Goal: Task Accomplishment & Management: Manage account settings

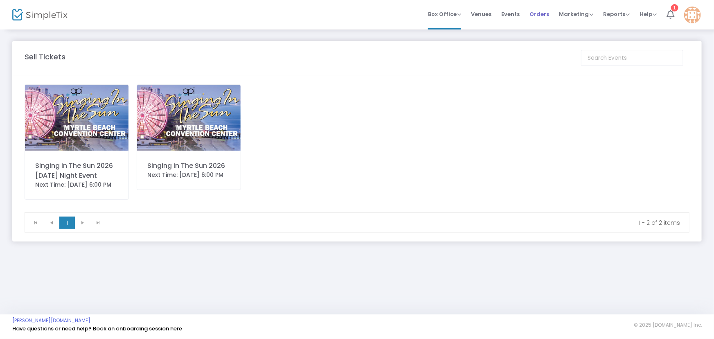
click at [542, 17] on span "Orders" at bounding box center [539, 14] width 20 height 21
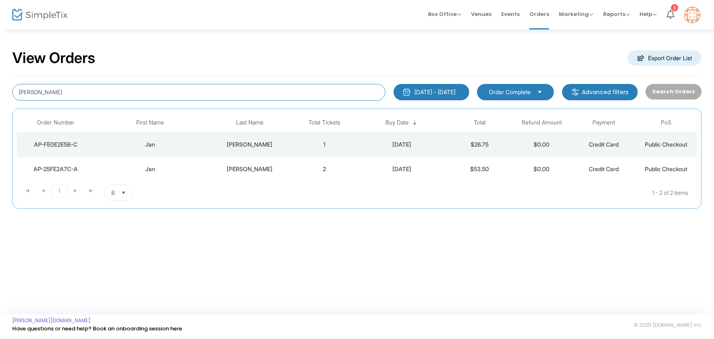
drag, startPoint x: 53, startPoint y: 88, endPoint x: 0, endPoint y: 74, distance: 55.0
click at [0, 76] on div "View Orders Export Order List [PERSON_NAME] [DATE] - [DATE] Last 30 Days [DATE]…" at bounding box center [357, 133] width 714 height 209
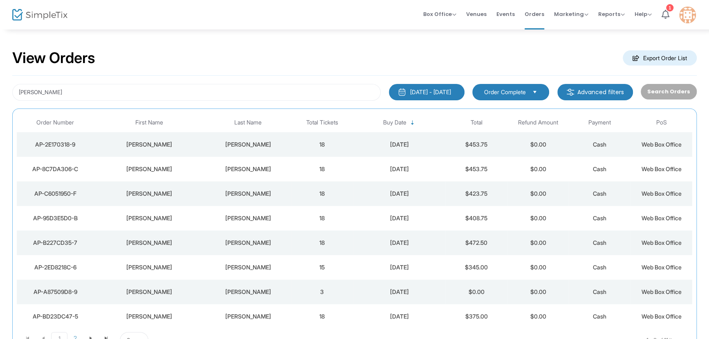
click at [400, 143] on div "[DATE]" at bounding box center [399, 144] width 88 height 8
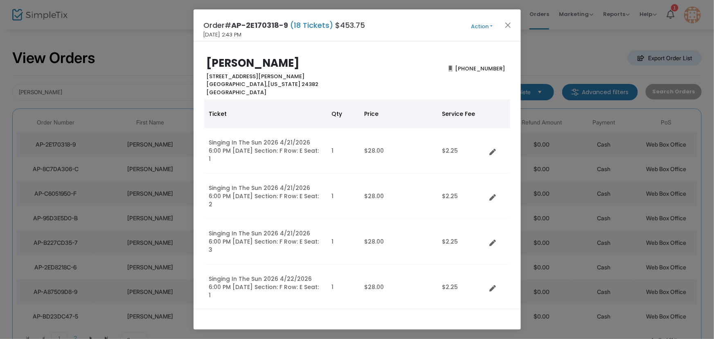
click at [483, 24] on button "Action" at bounding box center [481, 26] width 49 height 9
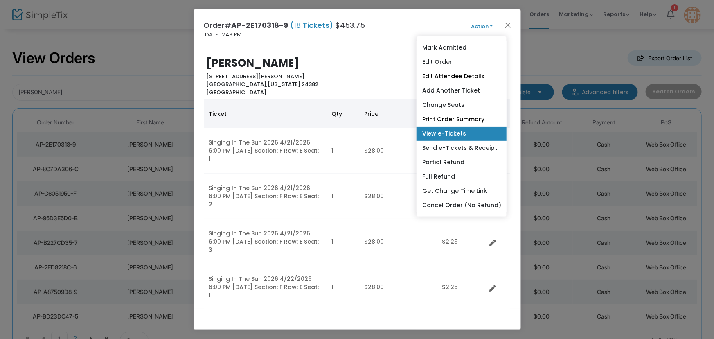
click at [462, 134] on link "View e-Tickets" at bounding box center [461, 133] width 90 height 14
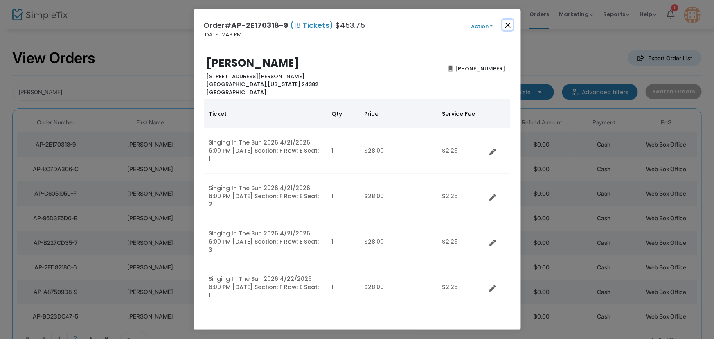
click at [507, 20] on button "Close" at bounding box center [507, 25] width 11 height 11
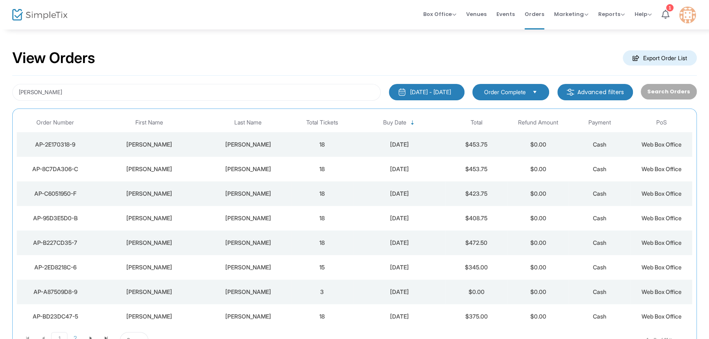
click at [406, 143] on div "[DATE]" at bounding box center [399, 144] width 88 height 8
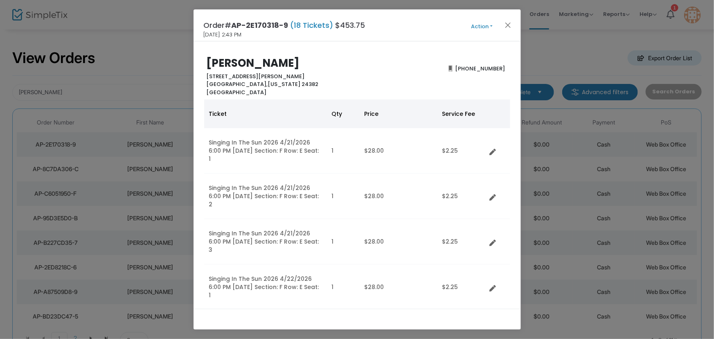
click at [487, 27] on button "Action" at bounding box center [481, 26] width 49 height 9
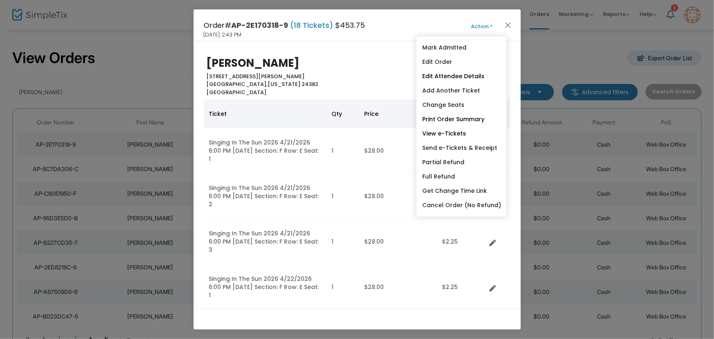
click at [463, 115] on link "Print Order Summary" at bounding box center [461, 119] width 90 height 14
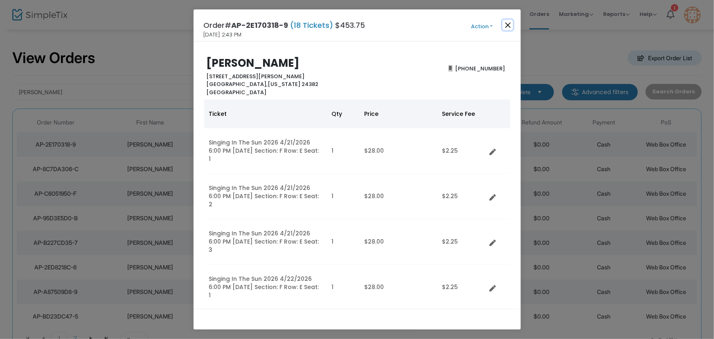
click at [509, 25] on button "Close" at bounding box center [507, 25] width 11 height 11
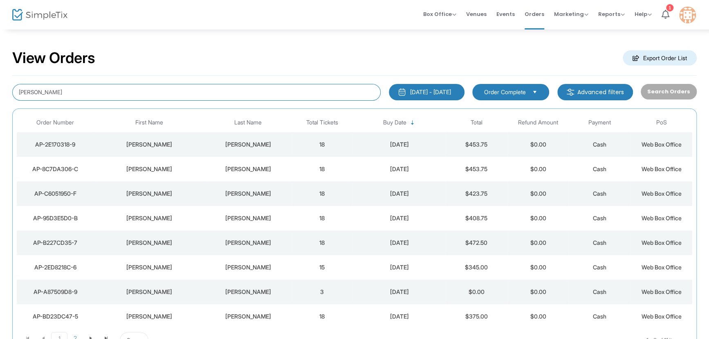
drag, startPoint x: 68, startPoint y: 95, endPoint x: 0, endPoint y: 81, distance: 69.7
click at [0, 81] on div "View Orders Export Order List [PERSON_NAME] [DATE] - [DATE] Last 30 Days [DATE]…" at bounding box center [354, 207] width 709 height 356
type input "z"
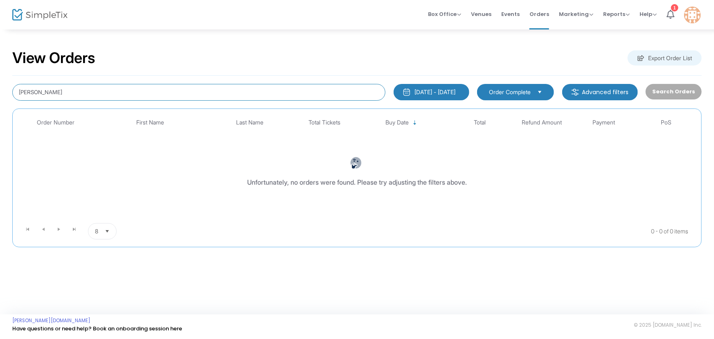
drag, startPoint x: 58, startPoint y: 85, endPoint x: 0, endPoint y: 98, distance: 59.5
click at [0, 98] on div "View Orders Export Order List [PERSON_NAME] [DATE] - [DATE] Last 30 Days [DATE]…" at bounding box center [357, 152] width 714 height 247
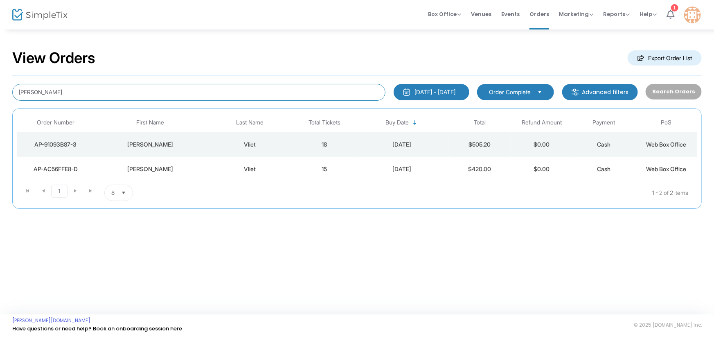
drag, startPoint x: 48, startPoint y: 91, endPoint x: 0, endPoint y: 90, distance: 48.3
click at [0, 90] on div "View Orders Export Order List [PERSON_NAME] [DATE] - [DATE] Last 30 Days [DATE]…" at bounding box center [357, 133] width 714 height 209
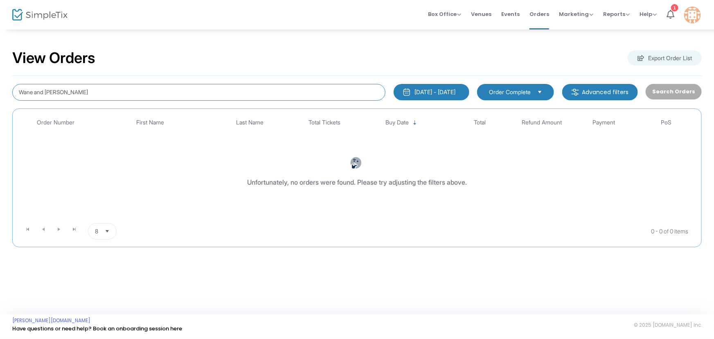
drag, startPoint x: 90, startPoint y: 90, endPoint x: 0, endPoint y: 46, distance: 100.3
click at [0, 47] on div "View Orders Export Order List Wane and [PERSON_NAME] [DATE] - [DATE] Last 30 Da…" at bounding box center [357, 152] width 714 height 247
type input "Vliet"
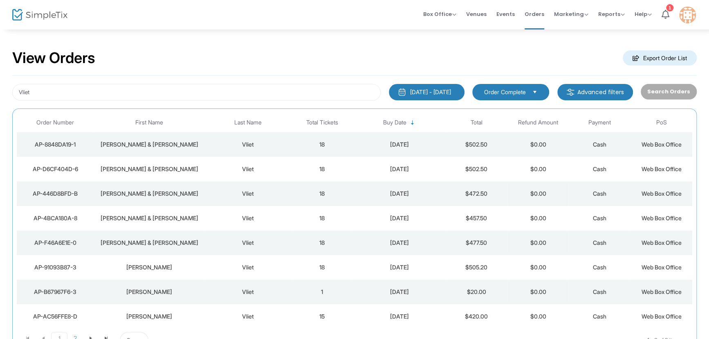
click at [407, 140] on div "[DATE]" at bounding box center [399, 144] width 88 height 8
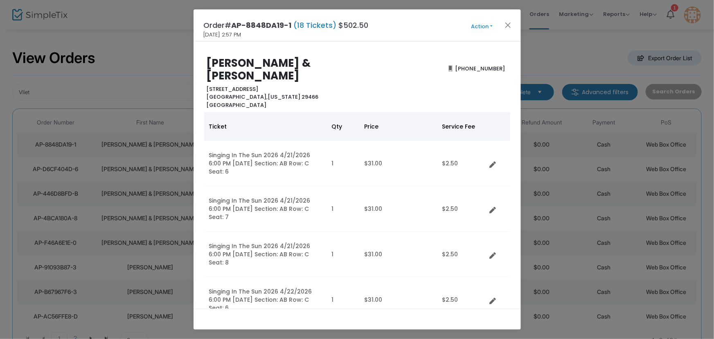
click at [488, 23] on button "Action" at bounding box center [481, 26] width 49 height 9
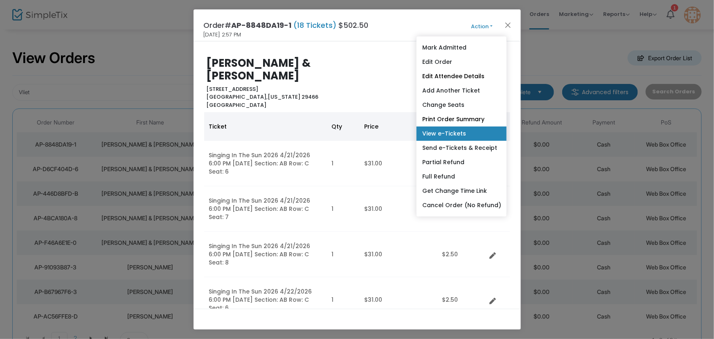
click at [450, 134] on link "View e-Tickets" at bounding box center [461, 133] width 90 height 14
